Goal: Find specific page/section: Find specific page/section

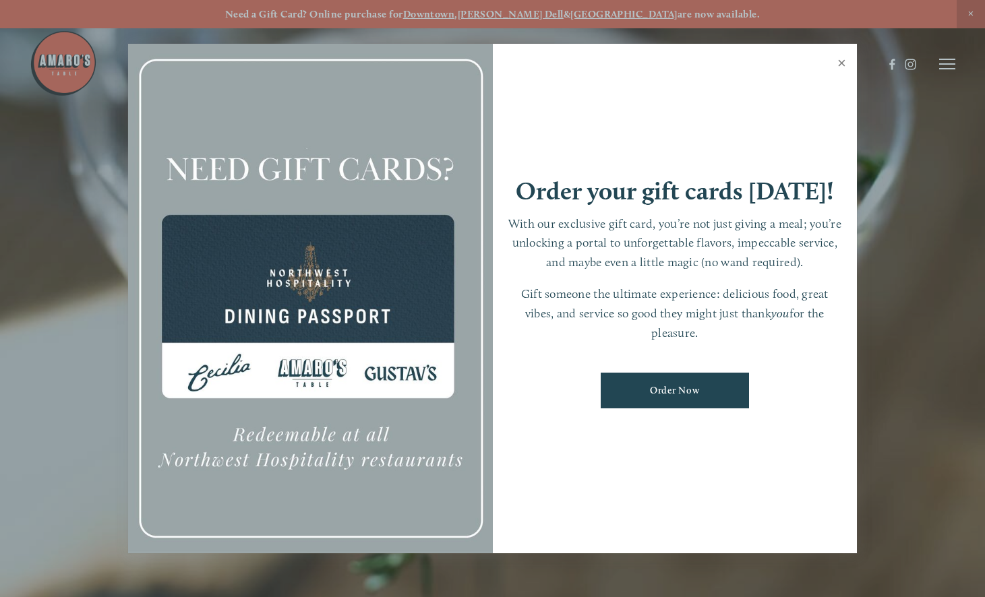
click at [839, 63] on link "Close" at bounding box center [842, 65] width 26 height 38
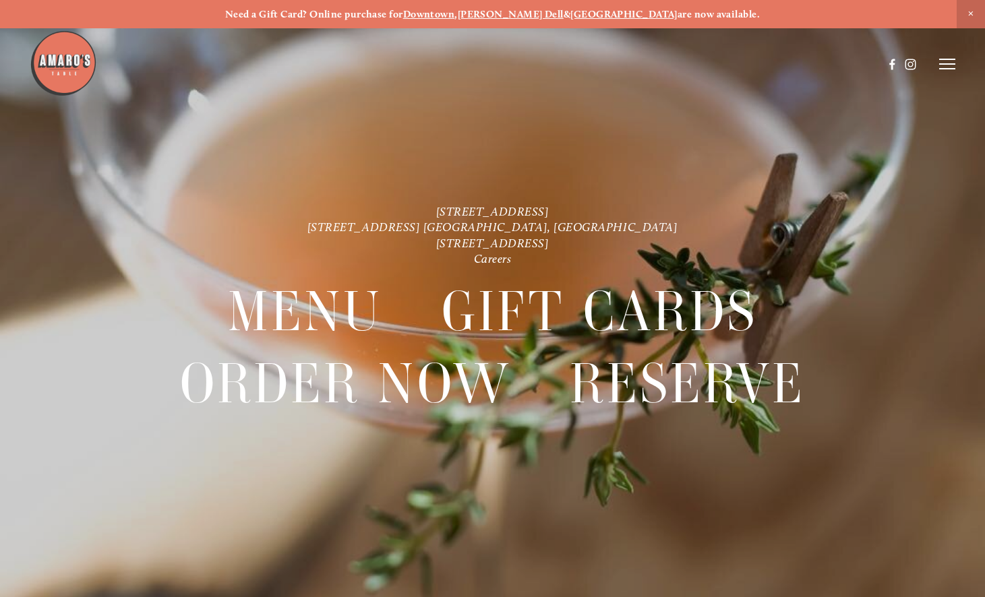
click at [954, 64] on line at bounding box center [947, 64] width 16 height 0
click at [709, 66] on span "Menu" at bounding box center [706, 63] width 25 height 11
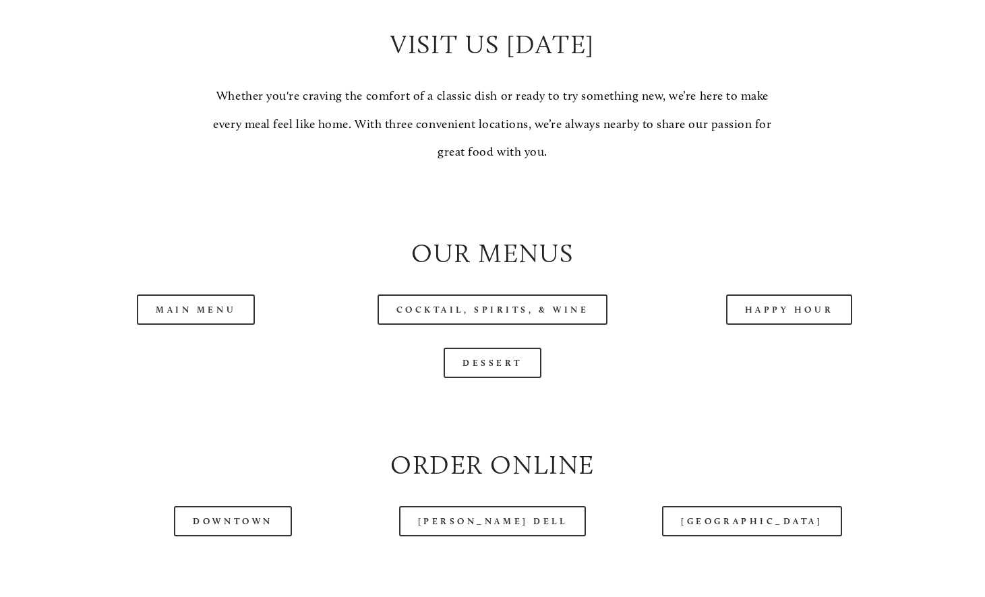
scroll to position [1178, 0]
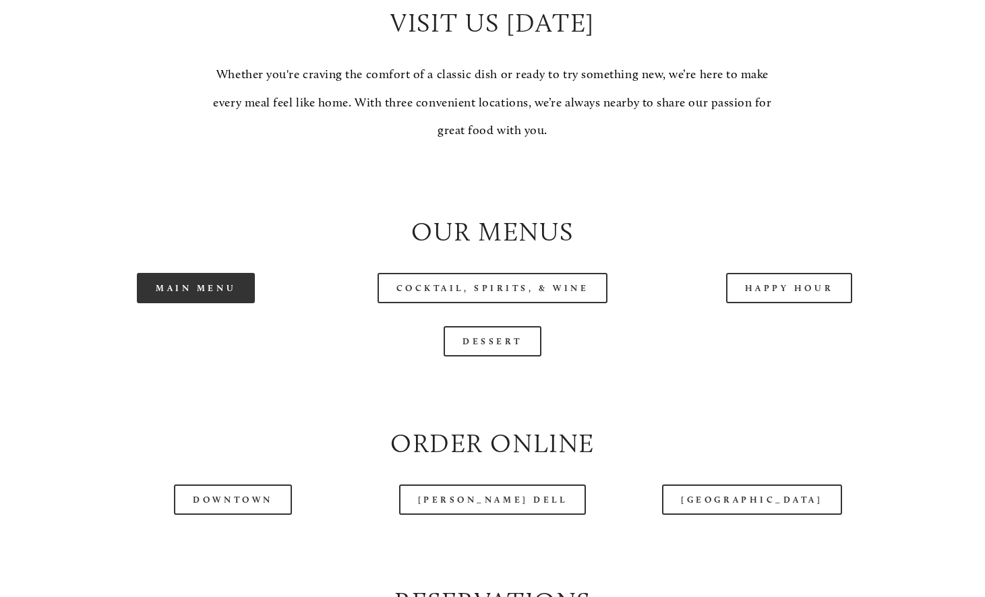
click at [200, 303] on link "Main Menu" at bounding box center [196, 288] width 118 height 30
